Goal: Information Seeking & Learning: Learn about a topic

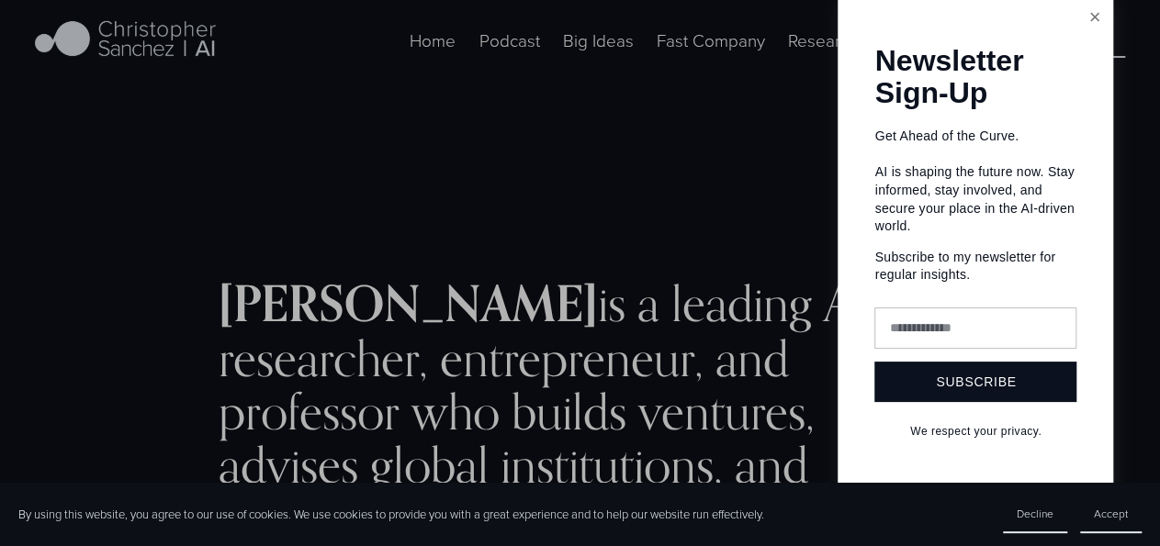
click at [1086, 18] on link "Close" at bounding box center [1094, 18] width 32 height 32
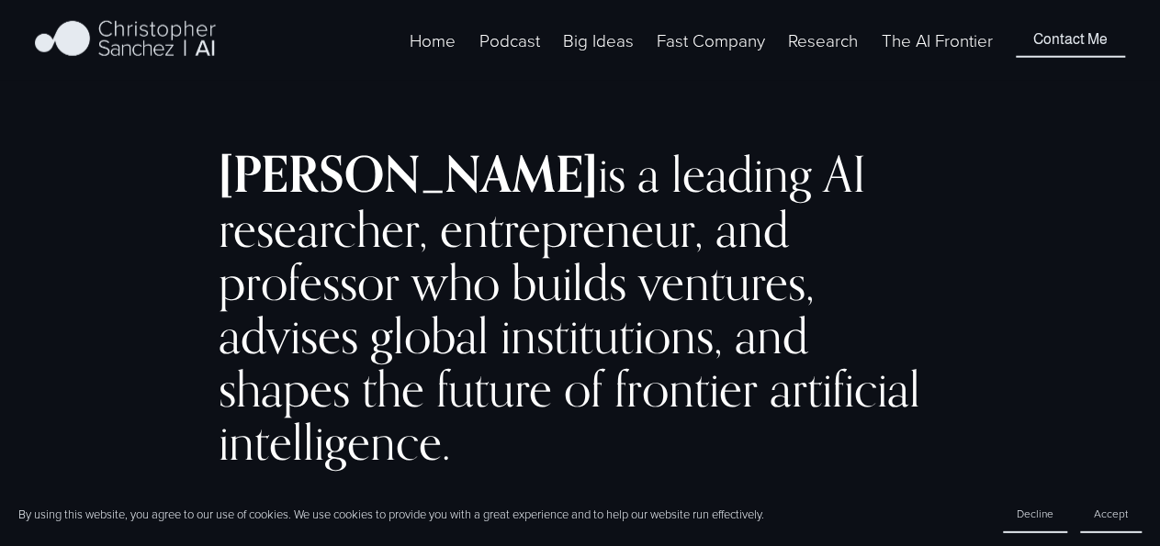
scroll to position [130, 0]
click at [1118, 514] on span "Accept" at bounding box center [1111, 514] width 34 height 16
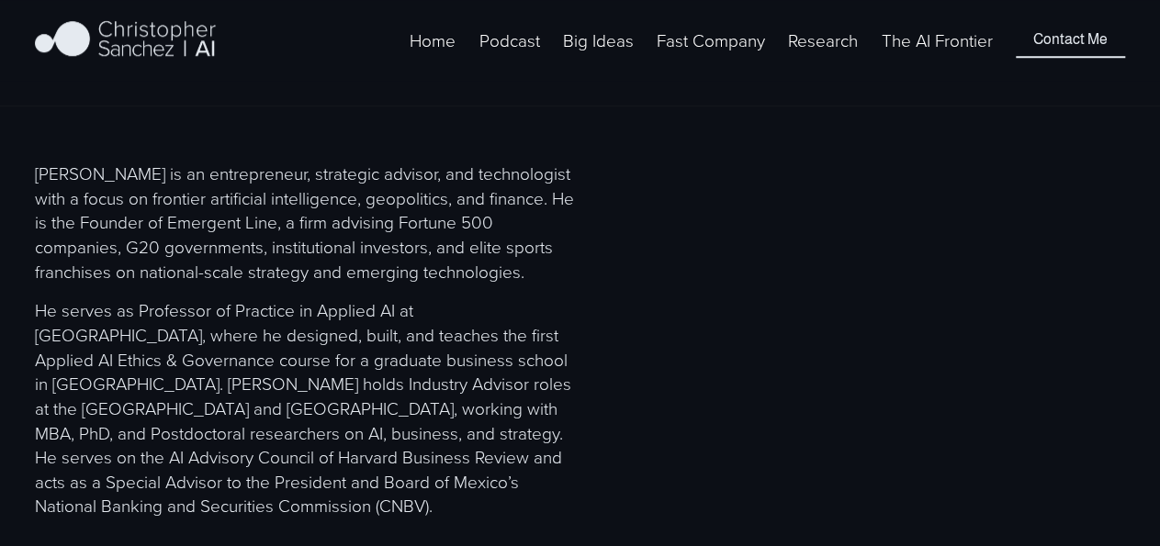
scroll to position [703, 0]
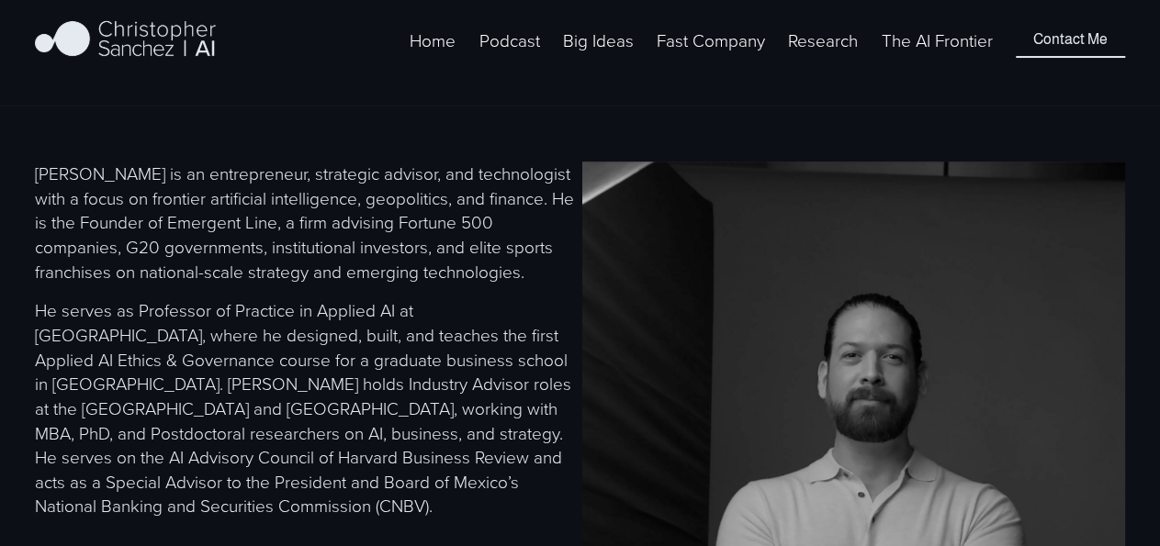
click at [422, 396] on p "He serves as Professor of Practice in Applied AI at [GEOGRAPHIC_DATA], where he…" at bounding box center [306, 408] width 543 height 220
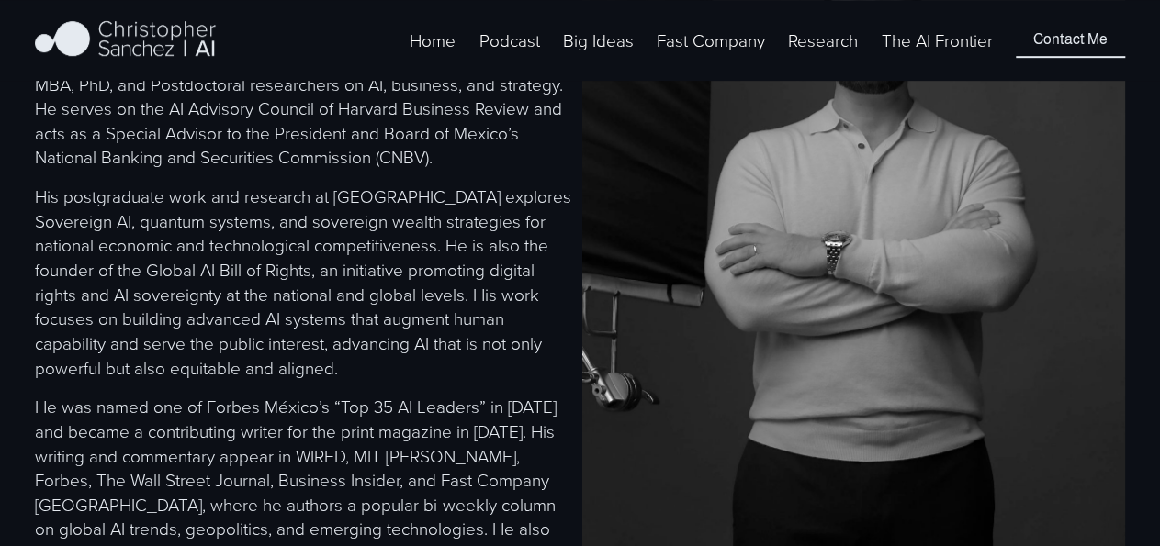
scroll to position [1064, 0]
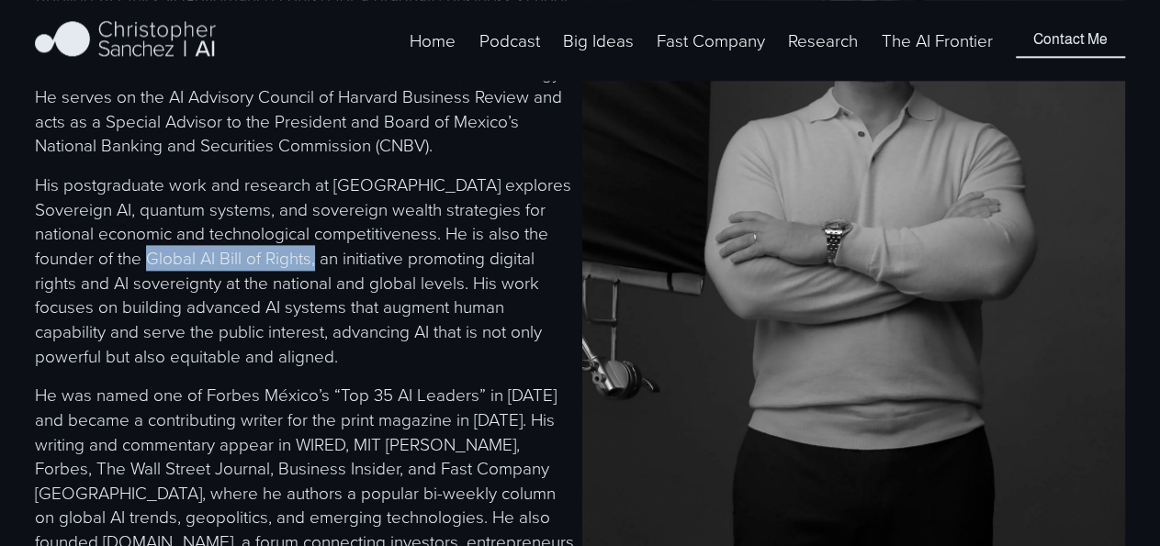
drag, startPoint x: 142, startPoint y: 294, endPoint x: 311, endPoint y: 294, distance: 169.0
click at [311, 294] on p "His postgraduate work and research at [GEOGRAPHIC_DATA] explores Sovereign AI, …" at bounding box center [306, 271] width 543 height 196
copy p "Global AI Bill of Rights"
click at [464, 298] on p "His postgraduate work and research at [GEOGRAPHIC_DATA] explores Sovereign AI, …" at bounding box center [306, 271] width 543 height 196
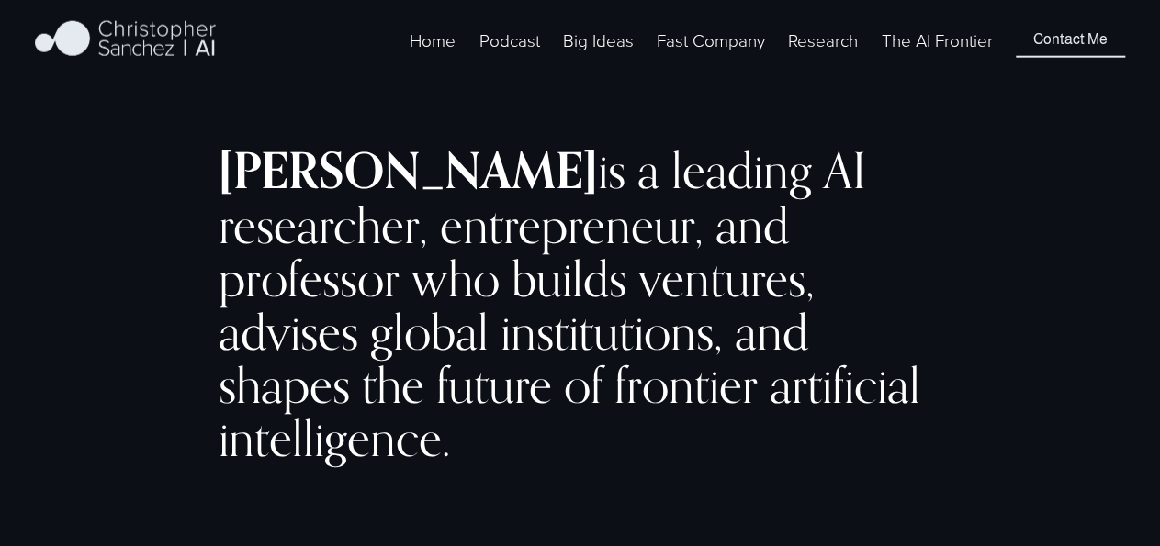
scroll to position [0, 0]
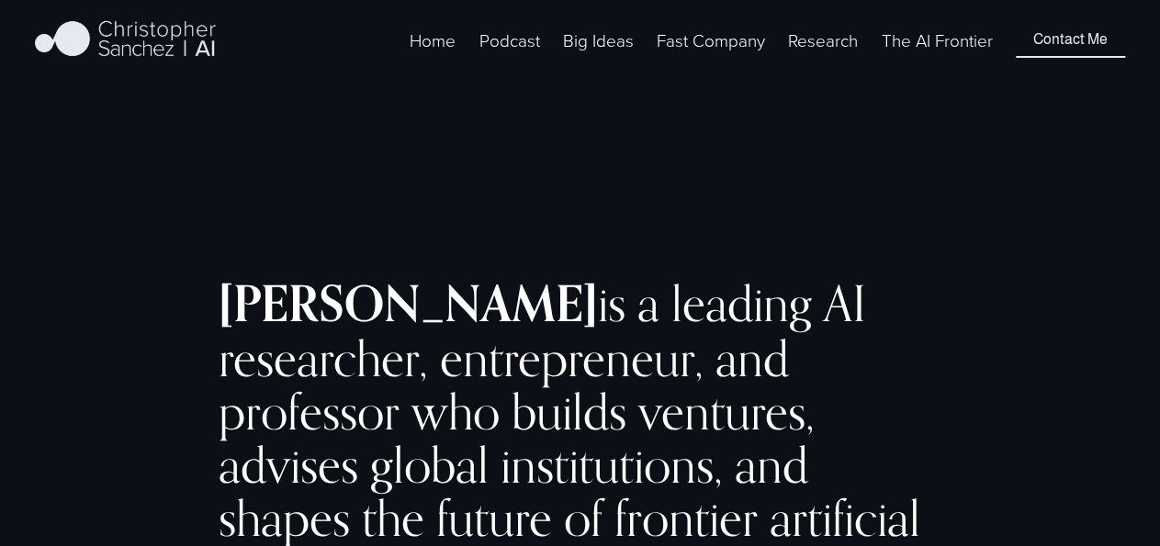
click at [518, 54] on link "Podcast" at bounding box center [509, 41] width 61 height 28
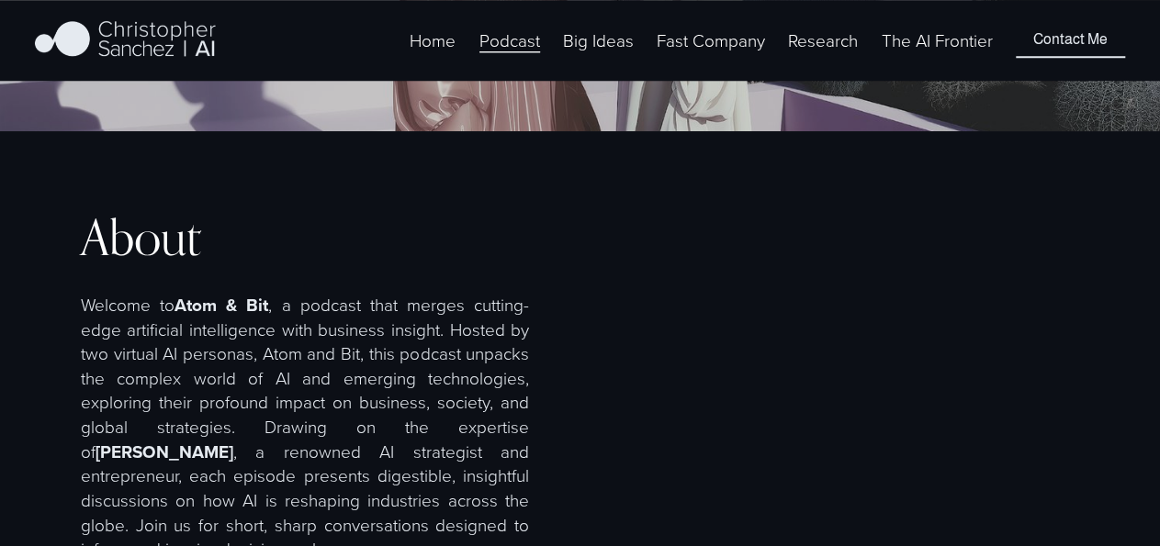
scroll to position [436, 0]
